Goal: Use online tool/utility: Utilize a website feature to perform a specific function

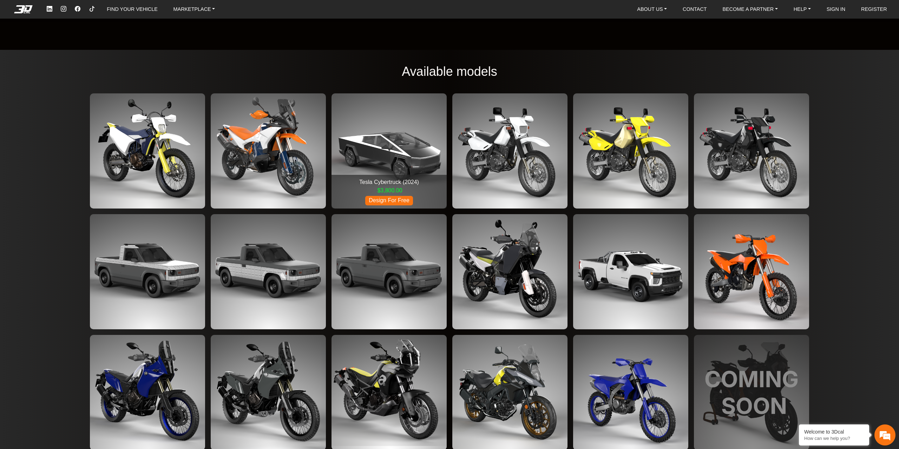
scroll to position [1300, 0]
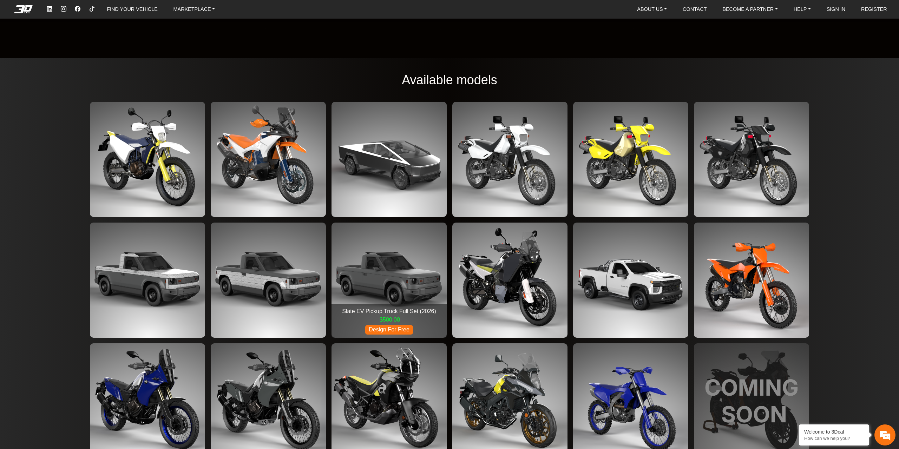
click at [424, 252] on img at bounding box center [389, 280] width 115 height 115
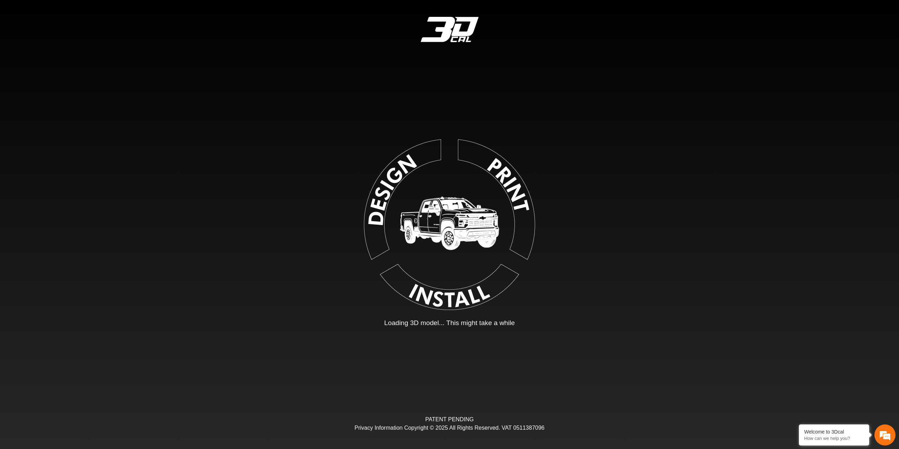
click at [459, 242] on img at bounding box center [450, 223] width 158 height 158
click at [481, 215] on img at bounding box center [450, 223] width 158 height 158
type input "*"
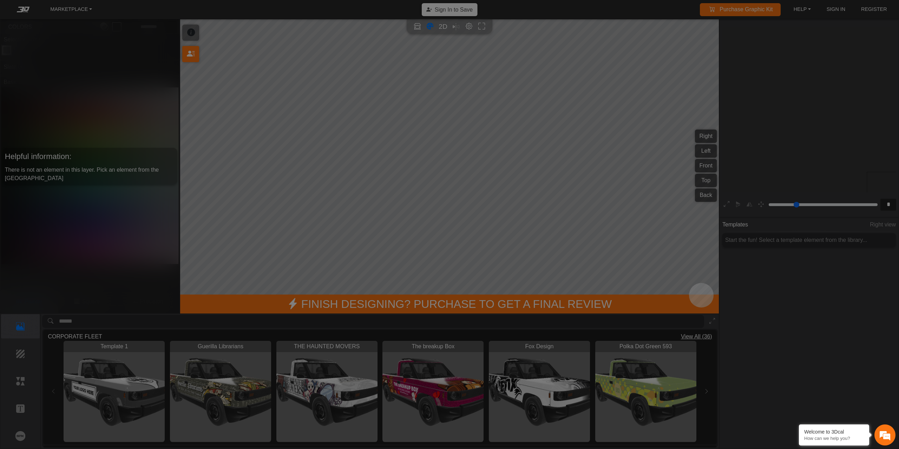
scroll to position [133, 129]
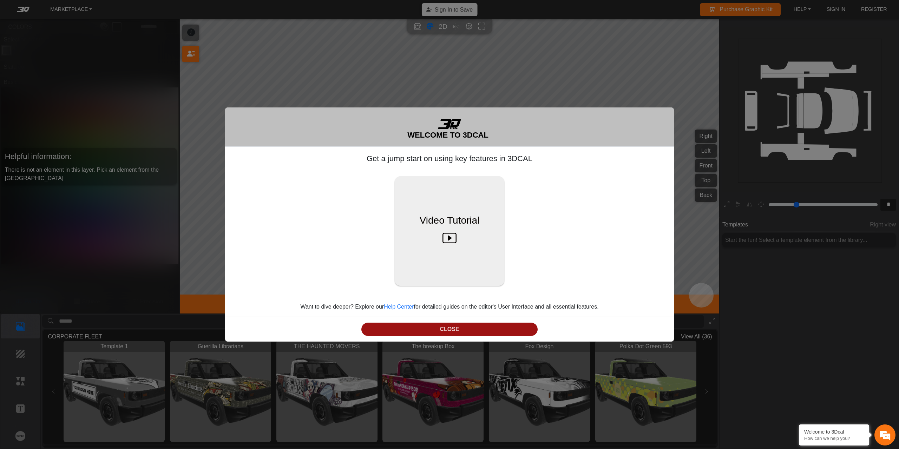
click at [464, 323] on button "CLOSE" at bounding box center [449, 330] width 176 height 14
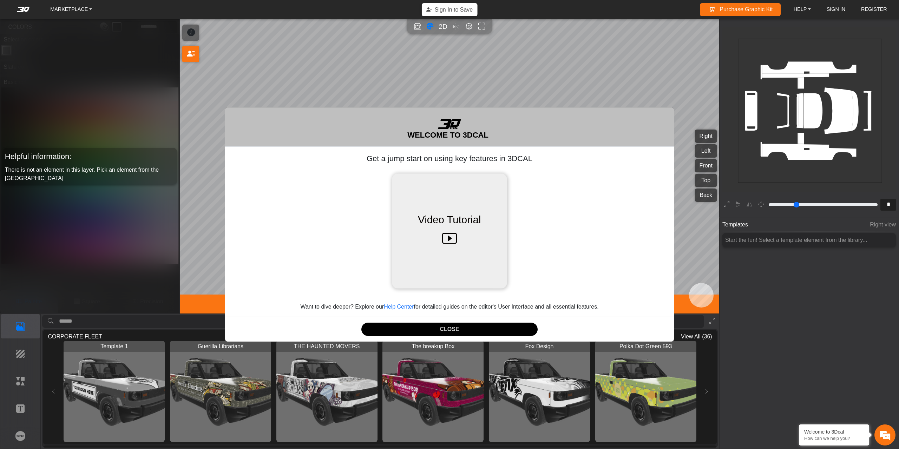
click at [444, 240] on icon at bounding box center [449, 239] width 15 height 22
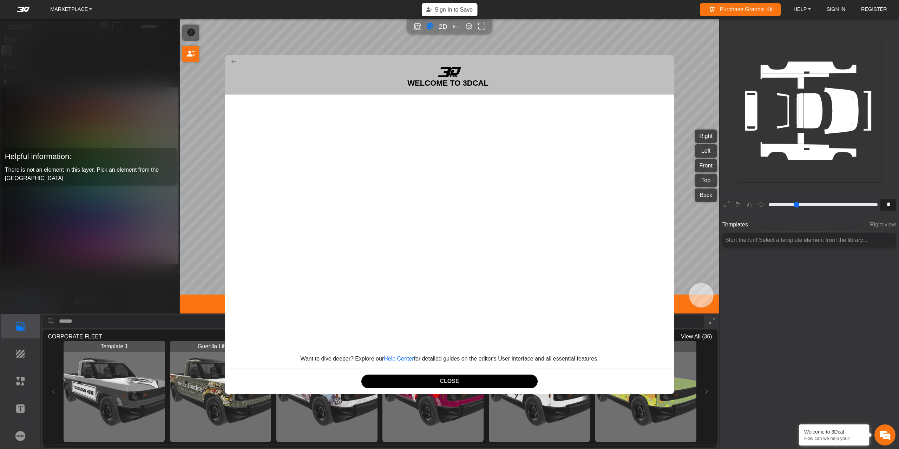
click at [198, 118] on div "WELCOME TO 3DCAL Want to dive deeper? Explore our Help Center for detailed guid…" at bounding box center [449, 224] width 899 height 449
drag, startPoint x: 230, startPoint y: 59, endPoint x: 289, endPoint y: 67, distance: 58.9
click at [232, 59] on button at bounding box center [234, 62] width 12 height 15
